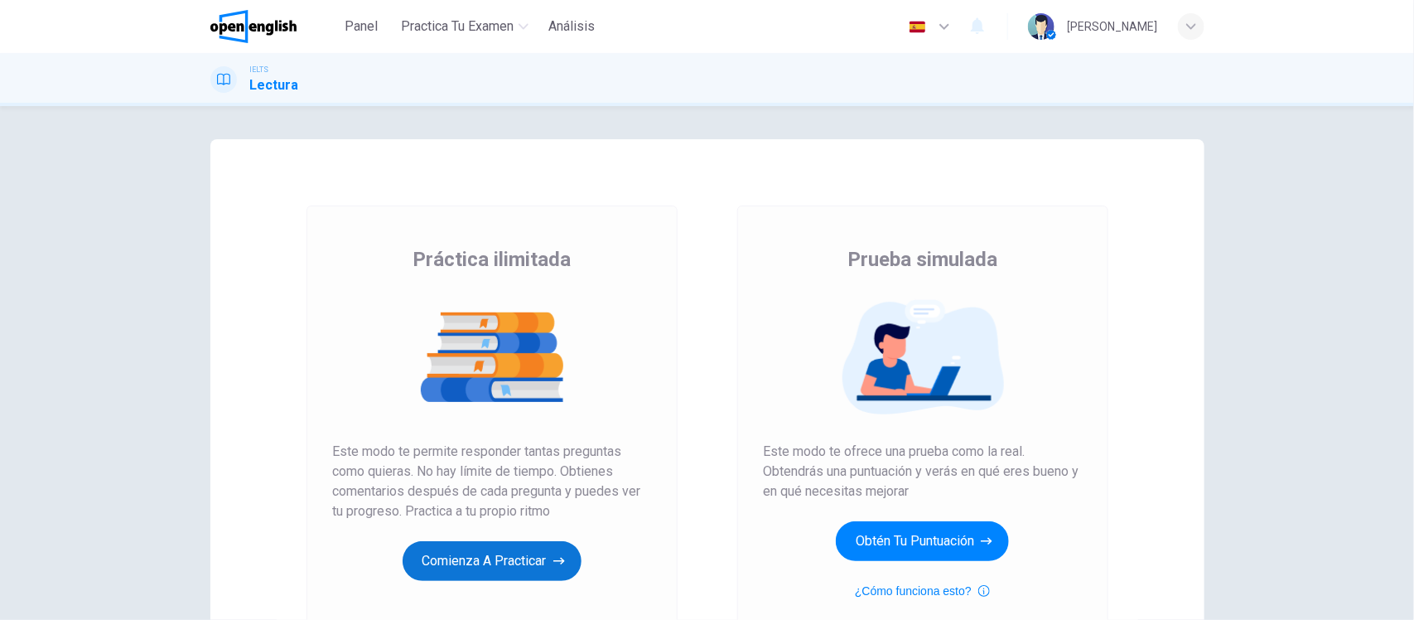
click at [477, 561] on button "Comienza a practicar" at bounding box center [492, 561] width 179 height 40
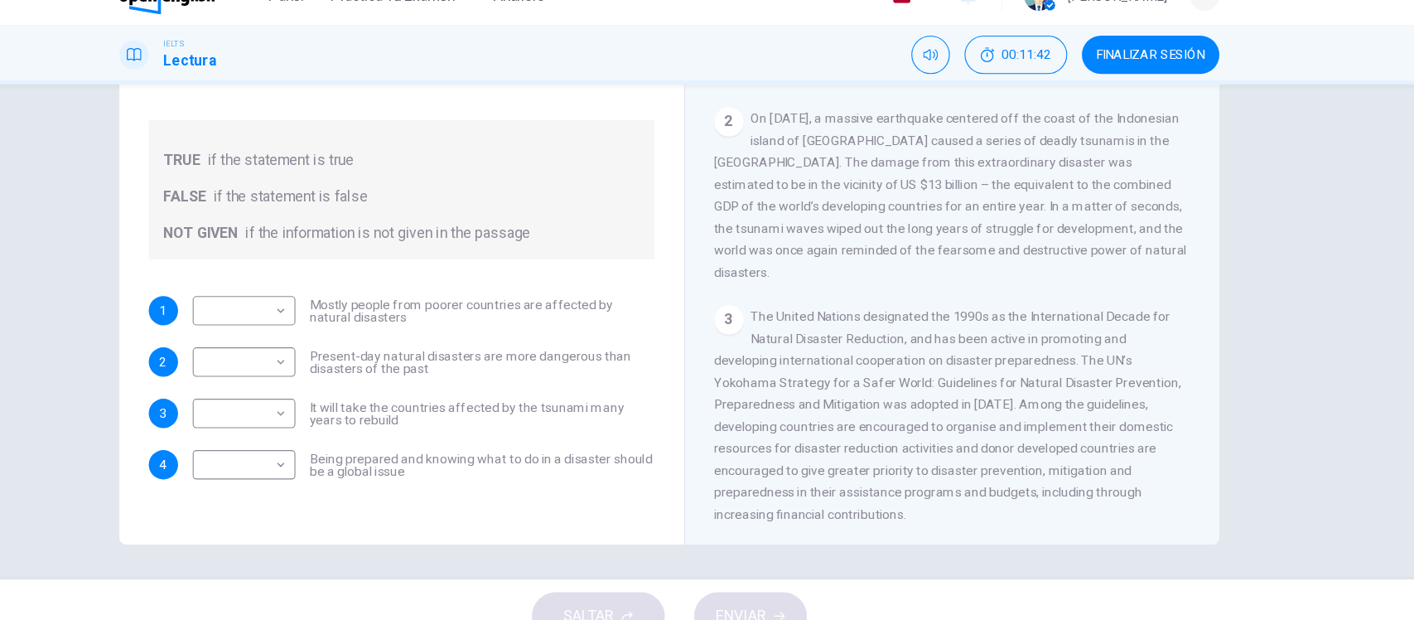
scroll to position [421, 0]
drag, startPoint x: 942, startPoint y: 301, endPoint x: 933, endPoint y: 301, distance: 9.1
click at [933, 301] on div "CLIC PARA ZOOM Clic para zoom 1 It is an unfortunate fact that over the past 20…" at bounding box center [974, 270] width 452 height 503
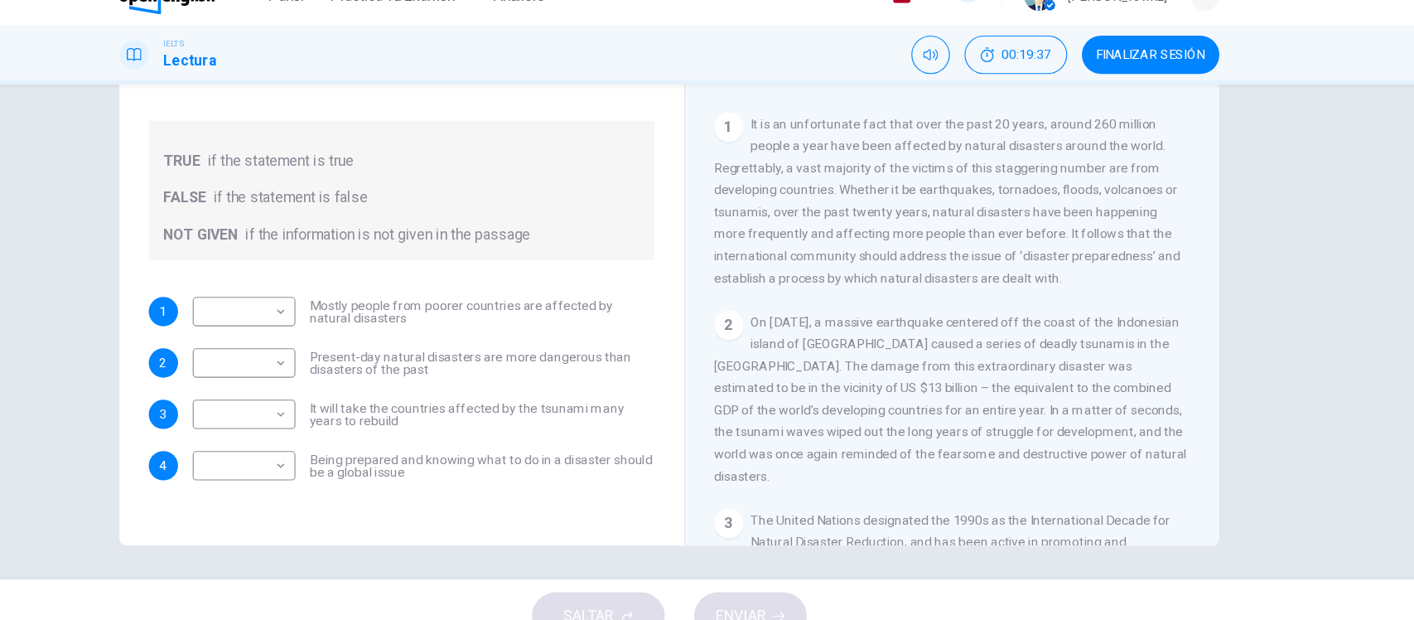
scroll to position [240, 0]
click at [163, 251] on div "Preguntas 1 - 4 Do the following statements agree with the information given in…" at bounding box center [707, 329] width 1414 height 447
click at [1303, 273] on div "Preguntas 1 - 4 Do the following statements agree with the information given in…" at bounding box center [707, 329] width 1414 height 447
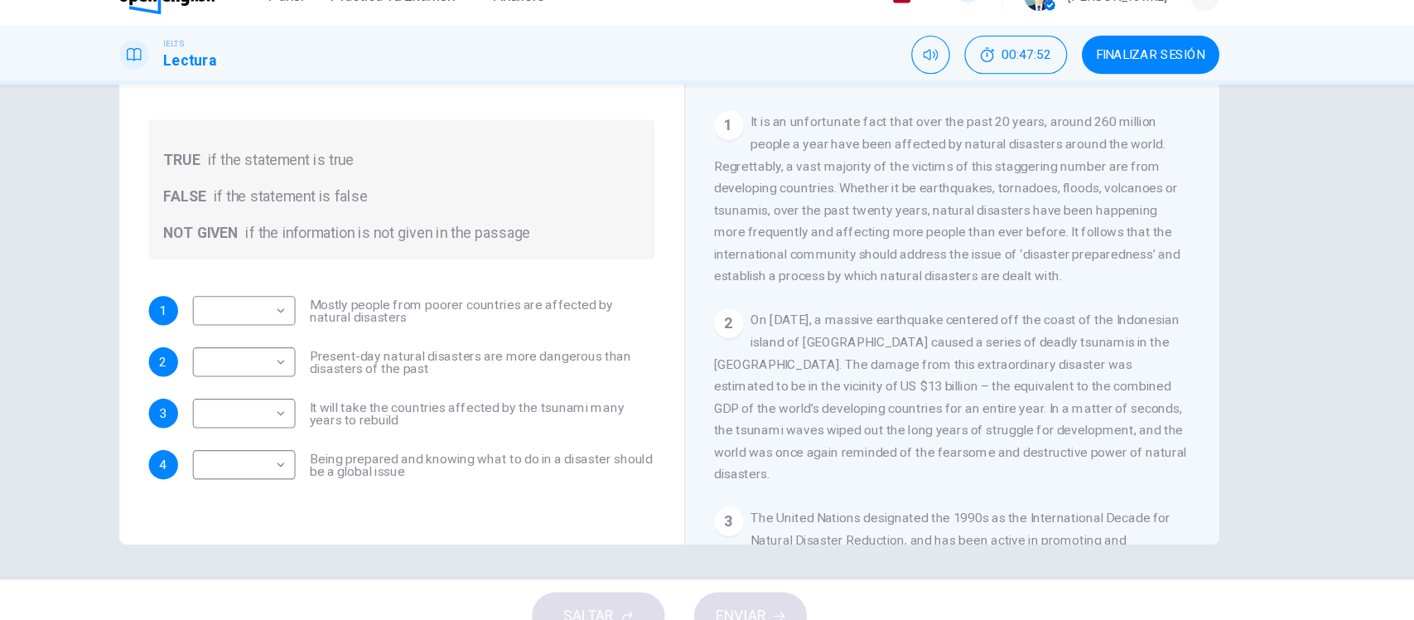
drag, startPoint x: 811, startPoint y: 390, endPoint x: 742, endPoint y: 392, distance: 68.8
click at [748, 392] on span "On [DATE], a massive earthquake centered off the coast of the Indonesian island…" at bounding box center [961, 388] width 427 height 152
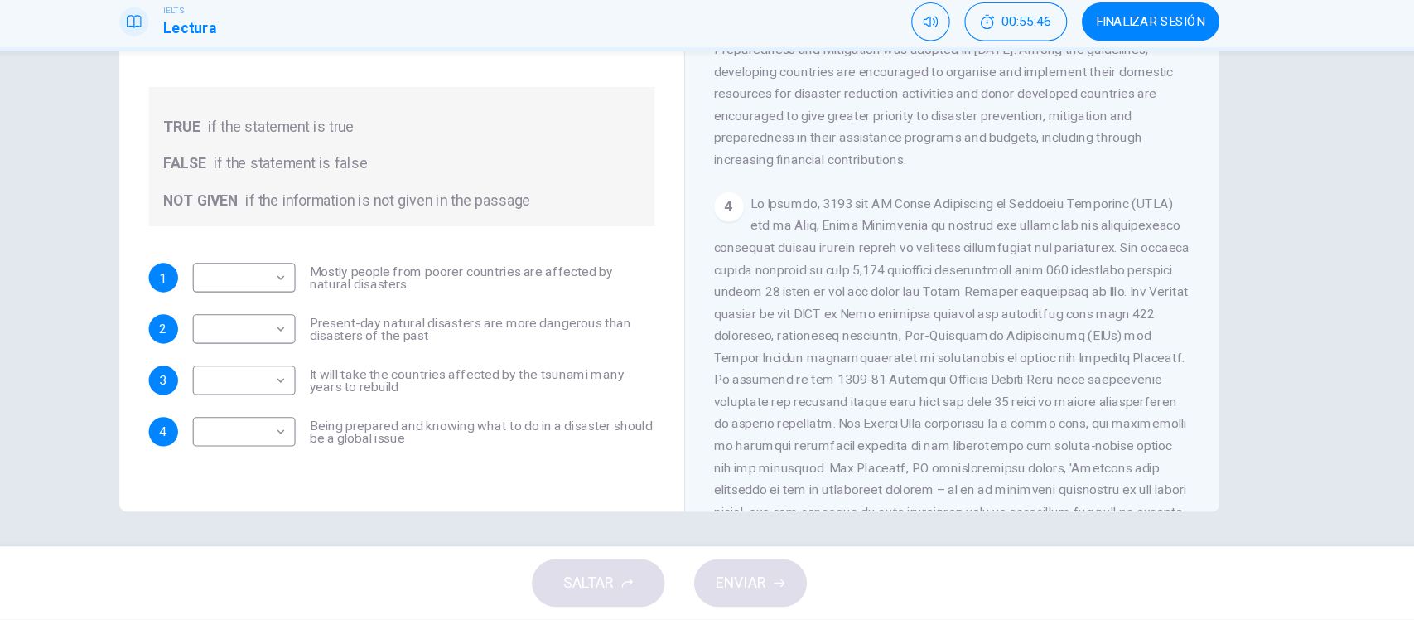
scroll to position [712, 0]
click at [847, 366] on span at bounding box center [963, 400] width 430 height 331
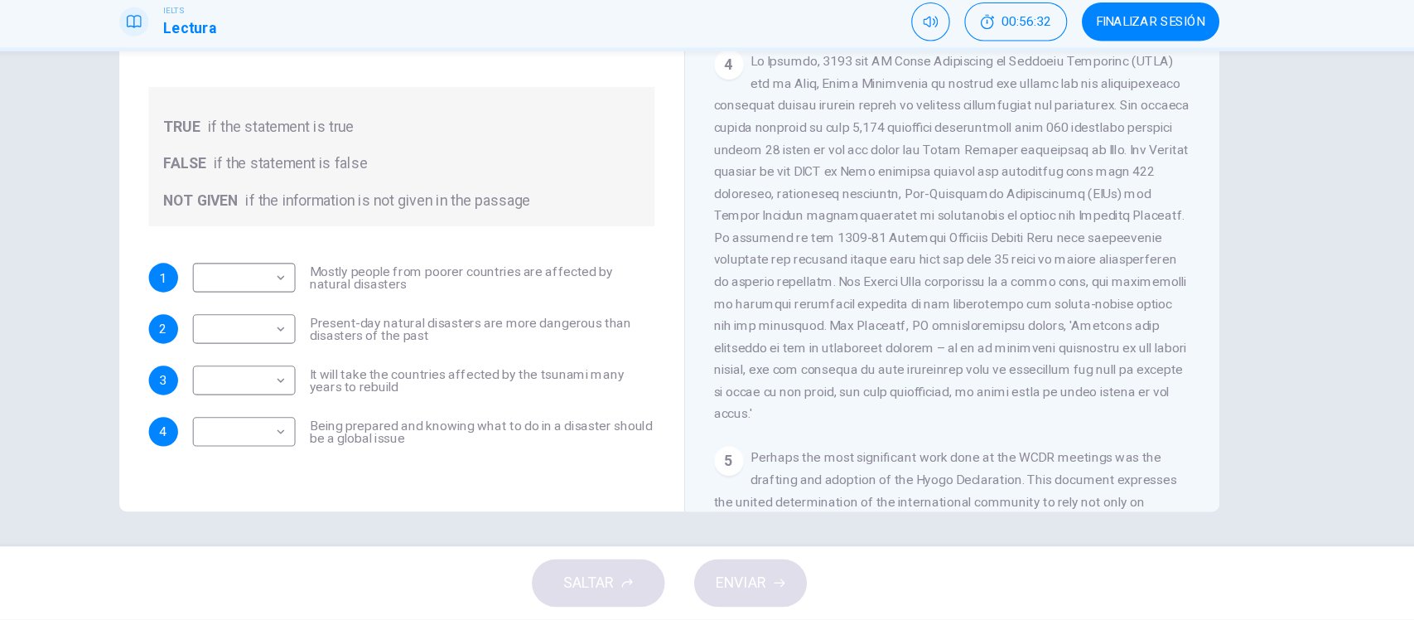
scroll to position [841, 0]
click at [144, 241] on div "Preguntas 1 - 4 Do the following statements agree with the information given in…" at bounding box center [707, 329] width 1414 height 447
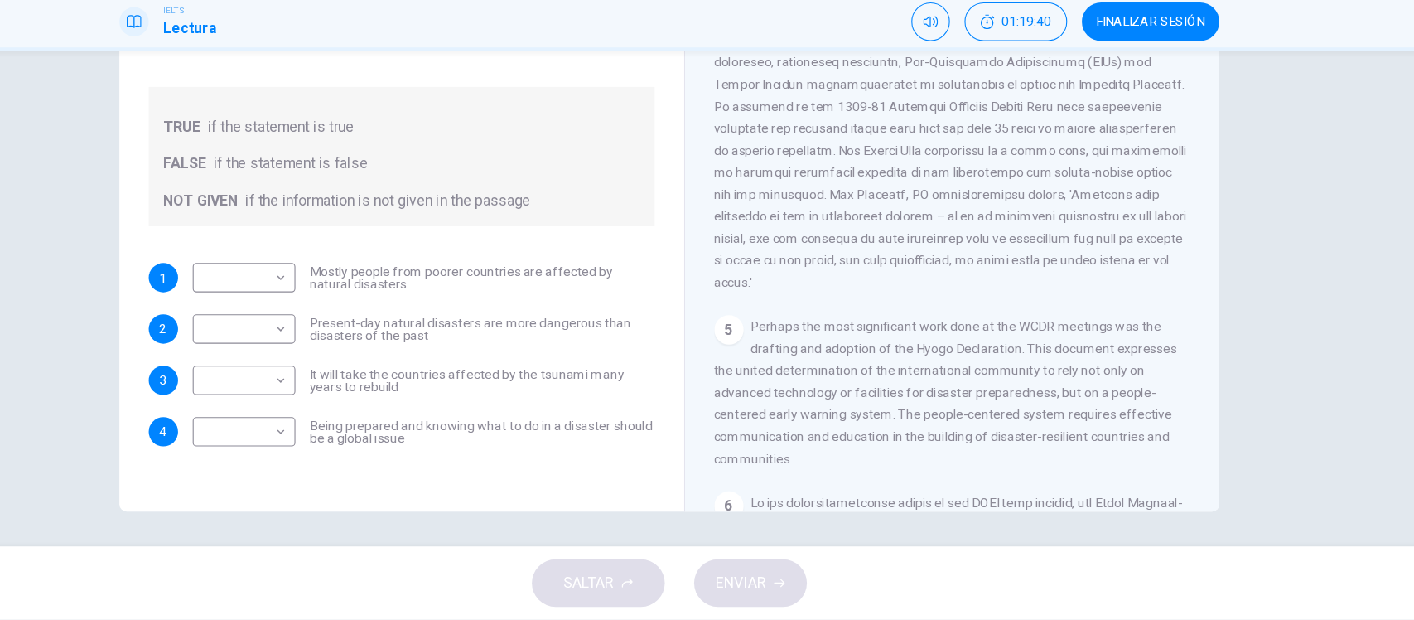
scroll to position [0, 0]
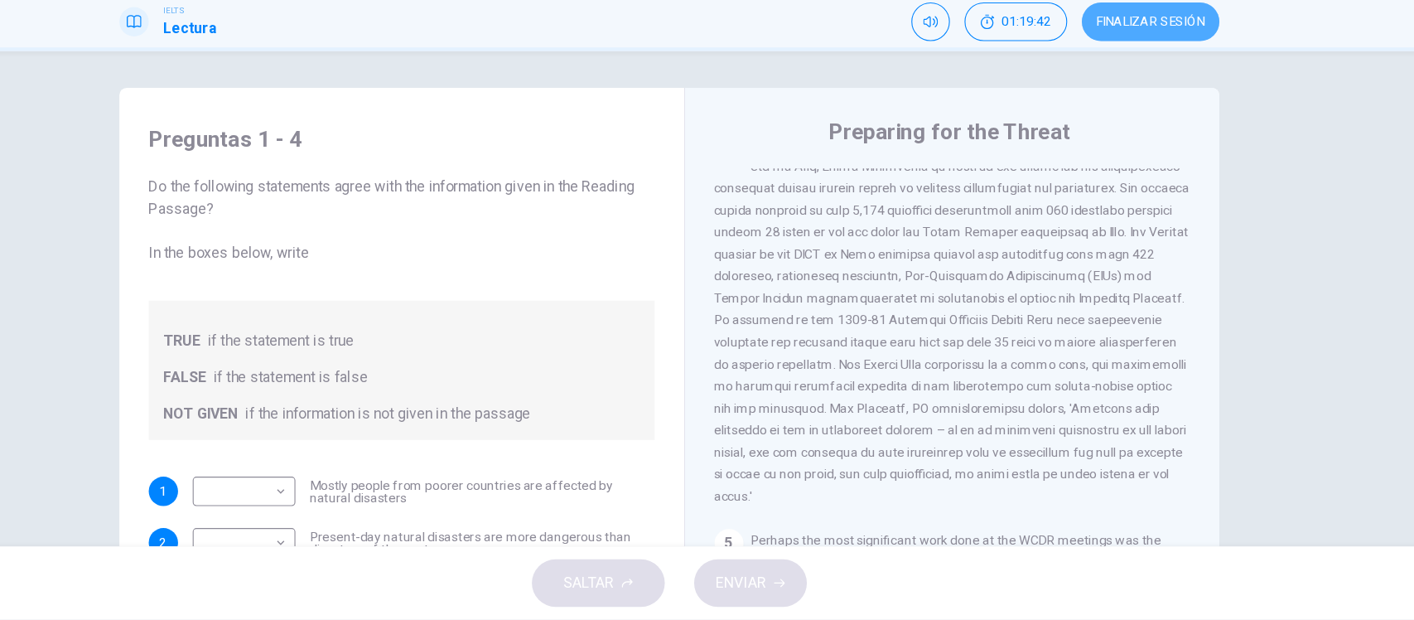
click at [1129, 63] on button "FINALIZAR SESIÓN" at bounding box center [1142, 79] width 124 height 35
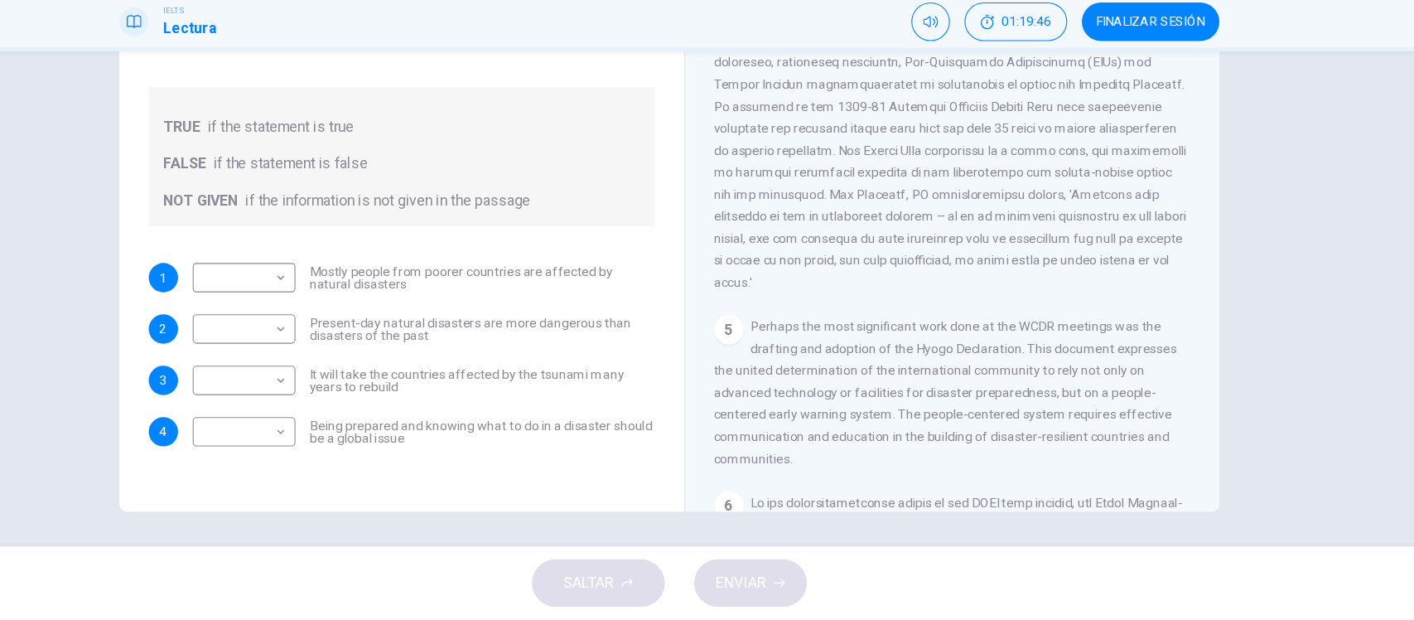
click at [1140, 78] on span "FINALIZAR SESIÓN" at bounding box center [1142, 79] width 98 height 13
click at [210, 249] on body "This site uses cookies, as explained in our Privacy Policy . If you agree to th…" at bounding box center [707, 310] width 1414 height 620
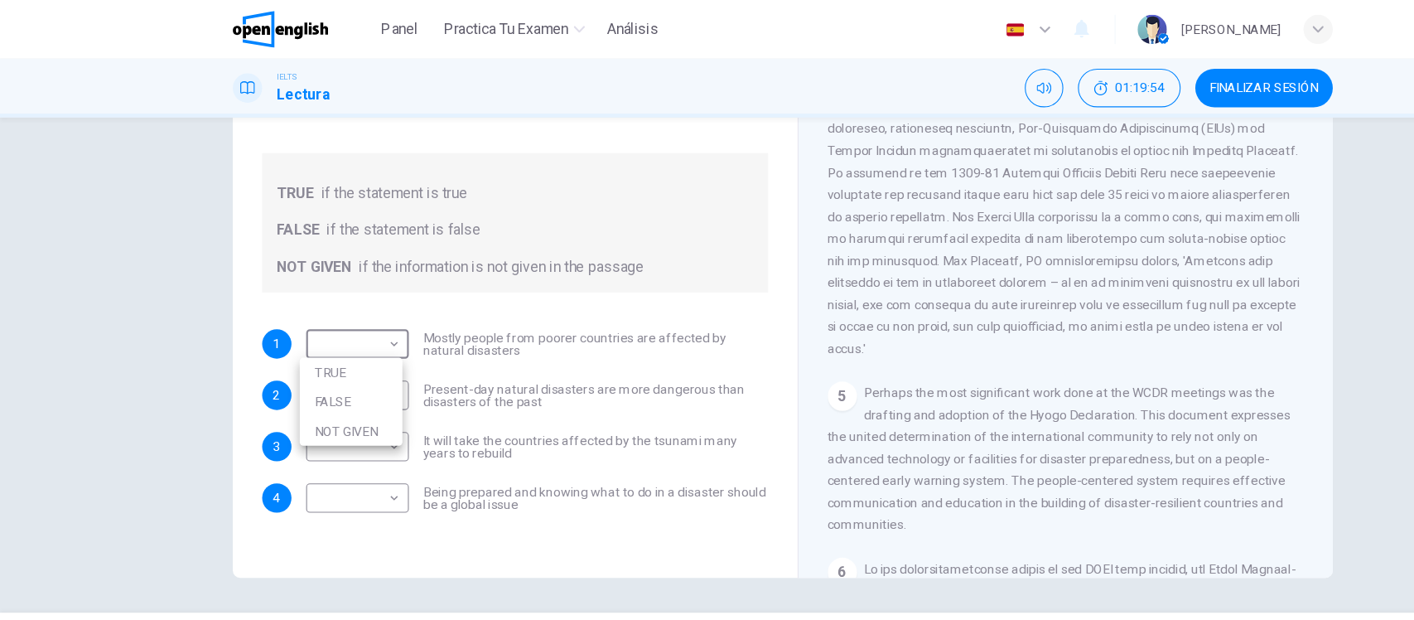
click at [302, 362] on li "FALSE" at bounding box center [317, 363] width 93 height 27
type input "*****"
click at [152, 353] on div "Preguntas 1 - 4 Do the following statements agree with the information given in…" at bounding box center [707, 329] width 1414 height 447
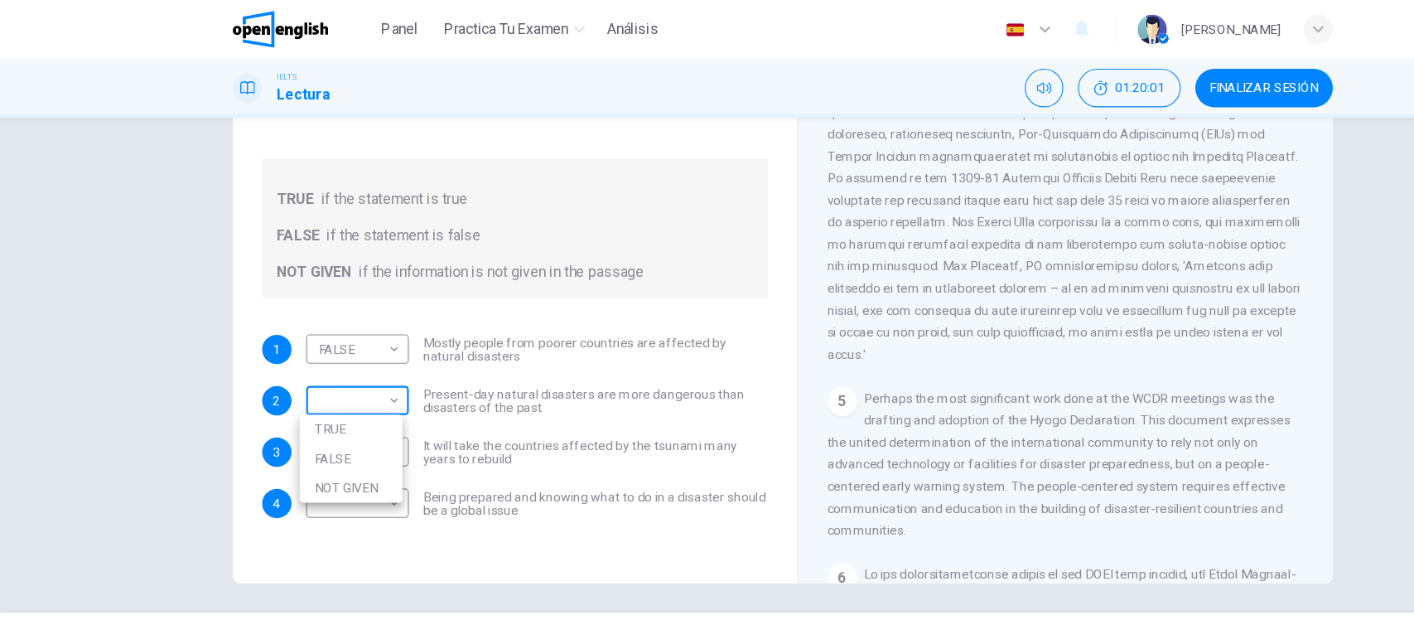
click at [344, 306] on body "This site uses cookies, as explained in our Privacy Policy . If you agree to th…" at bounding box center [707, 310] width 1414 height 620
click at [293, 389] on li "TRUE" at bounding box center [317, 387] width 93 height 27
type input "****"
click at [147, 385] on div "Preguntas 1 - 4 Do the following statements agree with the information given in…" at bounding box center [707, 329] width 1414 height 447
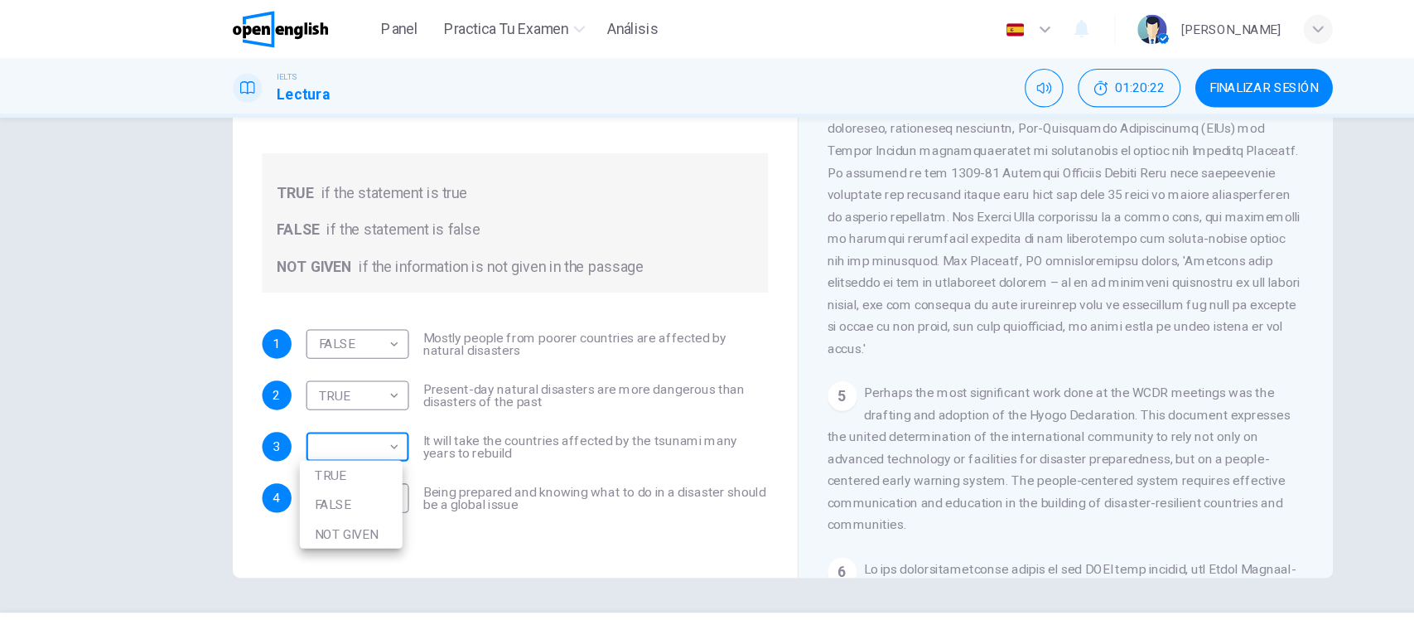
click at [292, 388] on body "This site uses cookies, as explained in our Privacy Policy . If you agree to th…" at bounding box center [707, 310] width 1414 height 620
click at [314, 425] on li "TRUE" at bounding box center [317, 429] width 93 height 27
type input "****"
click at [321, 497] on div "Preguntas 1 - 4 Do the following statements agree with the information given in…" at bounding box center [466, 242] width 484 height 559
click at [315, 450] on body "This site uses cookies, as explained in our Privacy Policy . If you agree to th…" at bounding box center [707, 310] width 1414 height 620
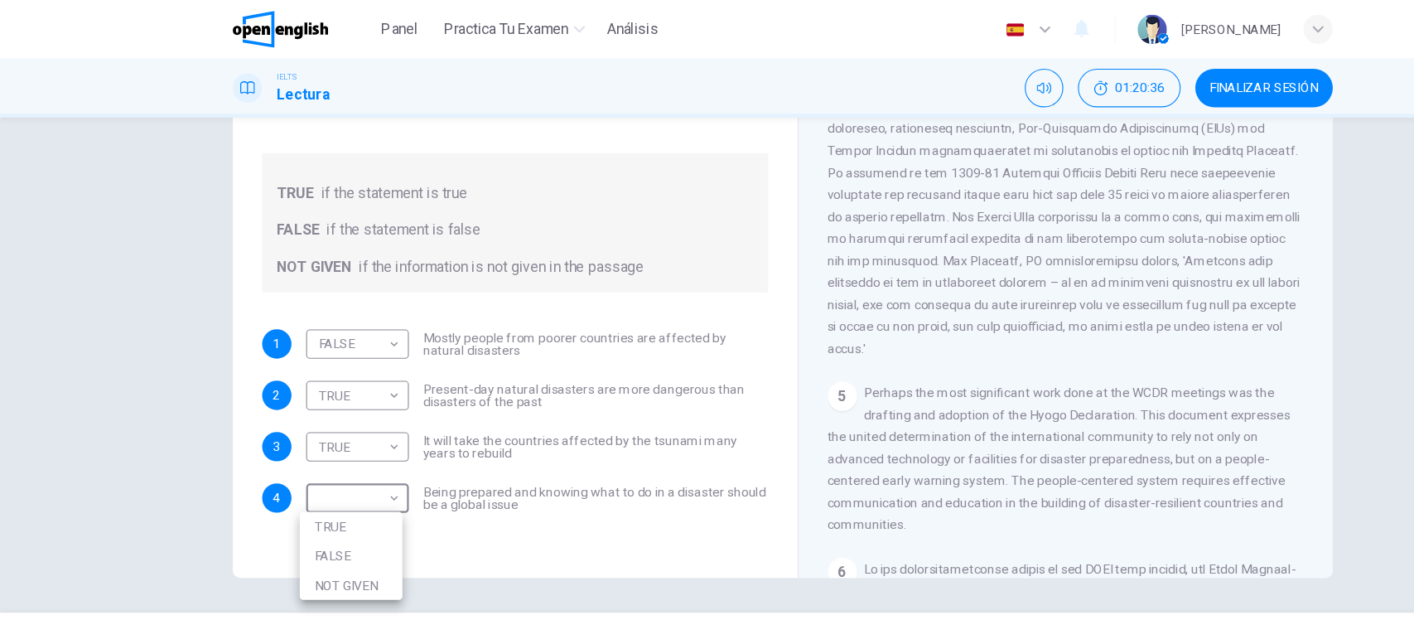
click at [307, 523] on li "NOT GIVEN" at bounding box center [317, 528] width 93 height 27
type input "*********"
click at [151, 428] on div "Preguntas 1 - 4 Do the following statements agree with the information given in…" at bounding box center [707, 329] width 1414 height 447
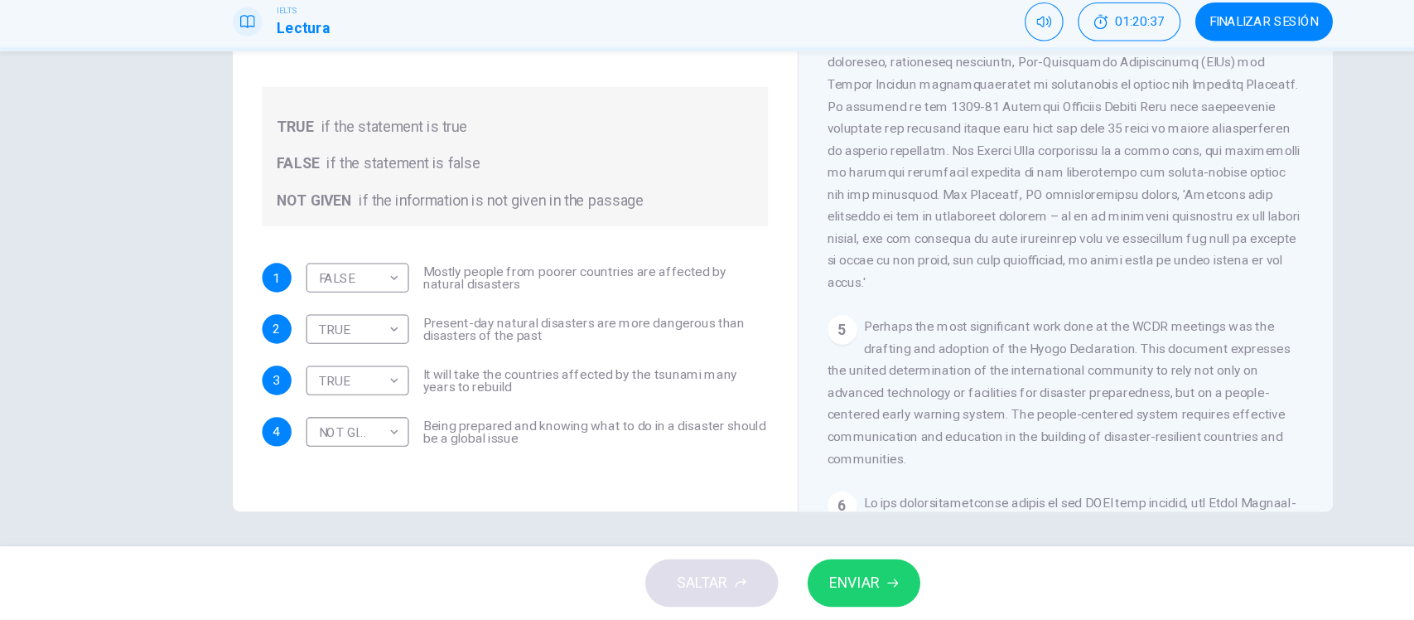
click at [778, 582] on span "ENVIAR" at bounding box center [773, 586] width 46 height 23
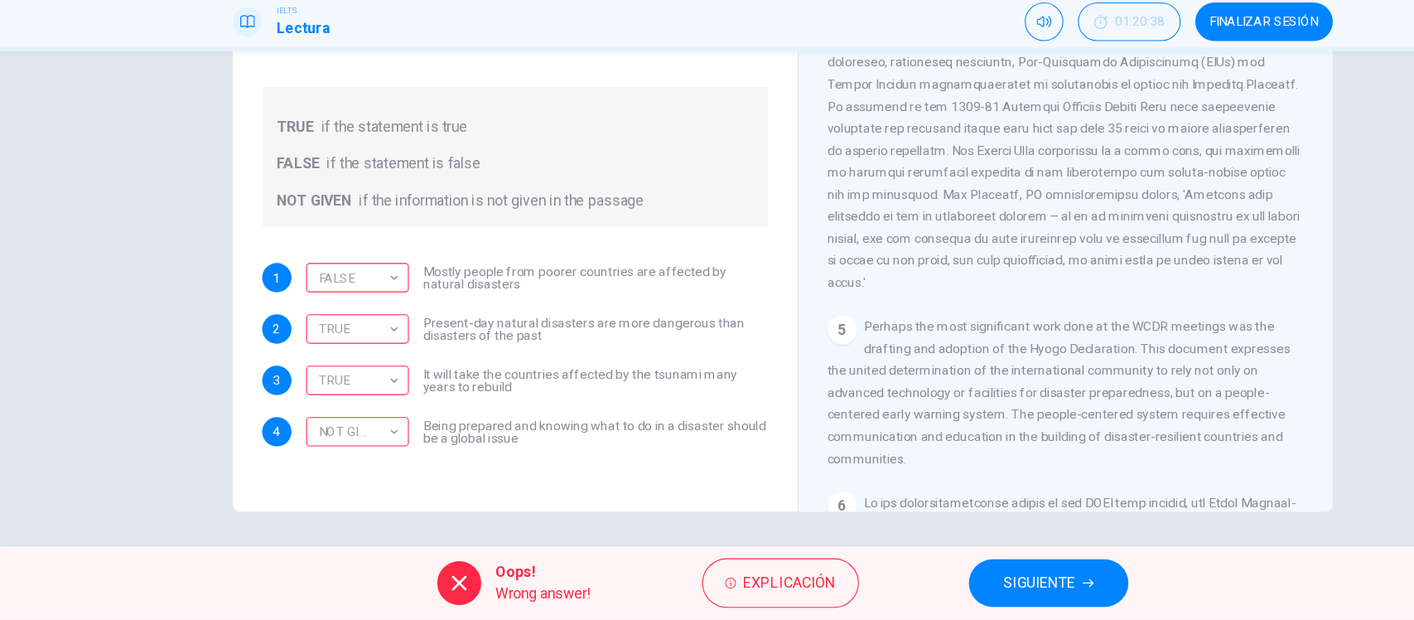
click at [1125, 82] on span "FINALIZAR SESIÓN" at bounding box center [1142, 79] width 98 height 13
